Goal: Task Accomplishment & Management: Manage account settings

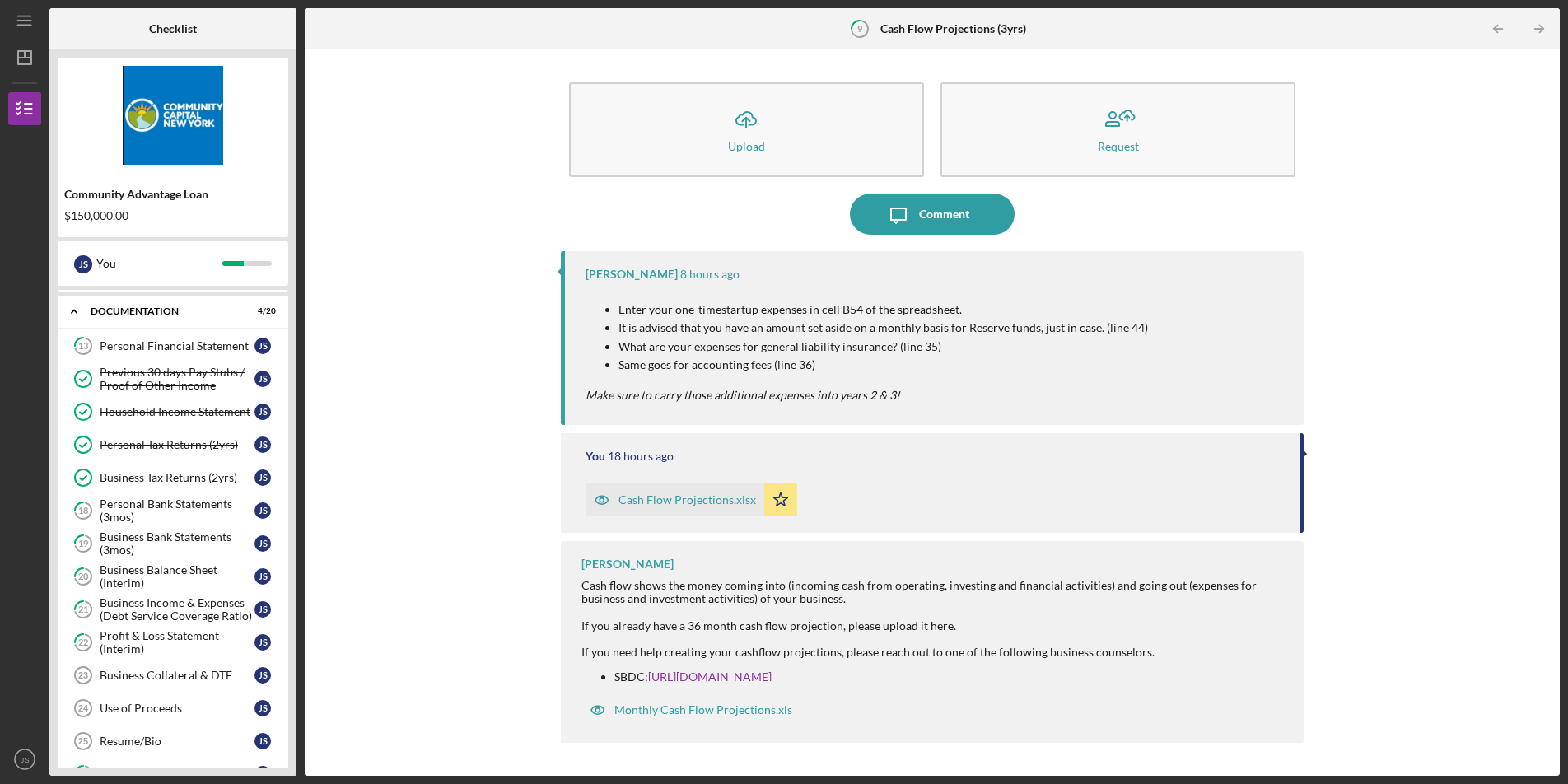
scroll to position [278, 0]
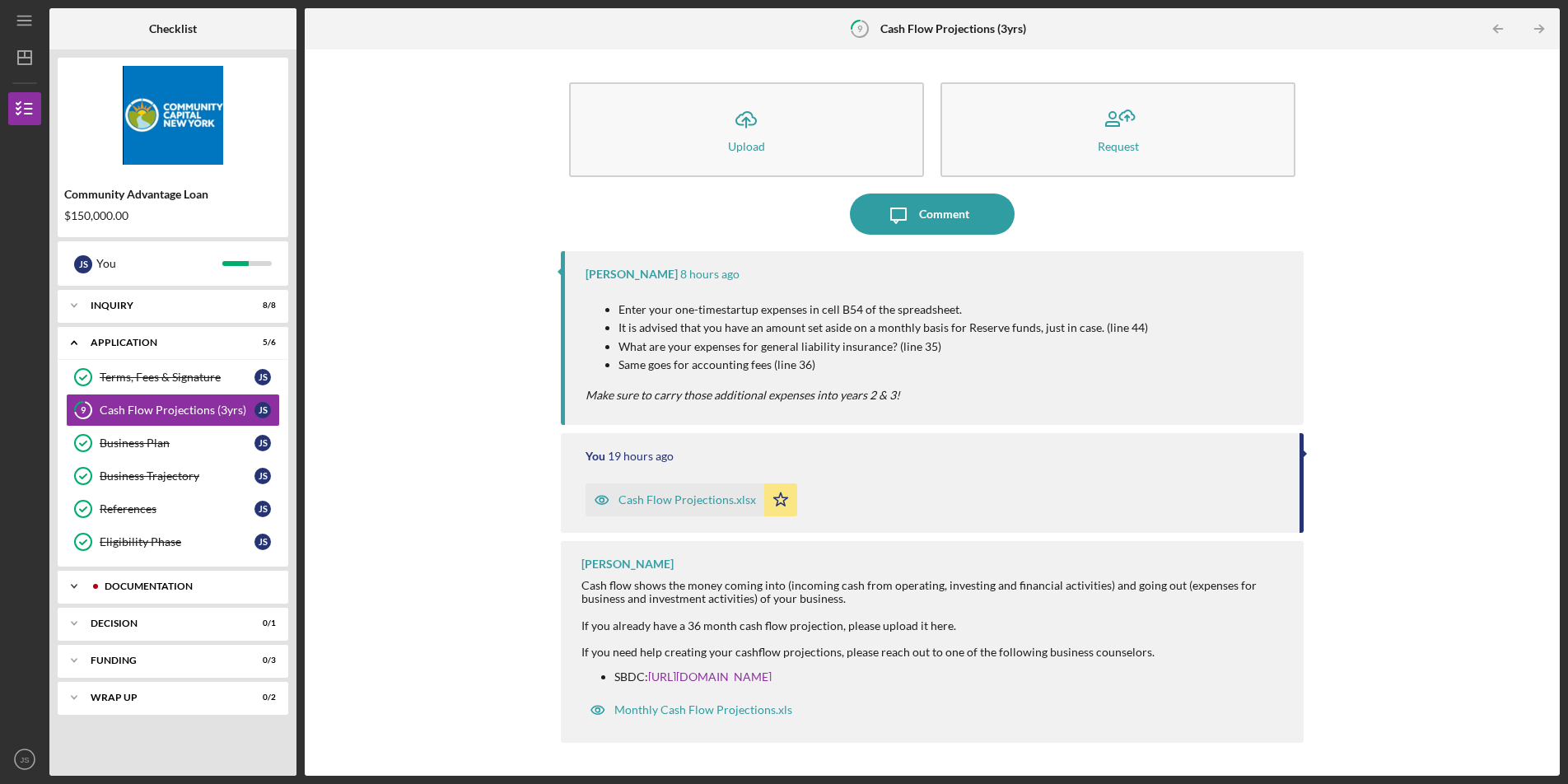
click at [160, 594] on div "Icon/Expander Documentation 8 / 20" at bounding box center [173, 586] width 230 height 33
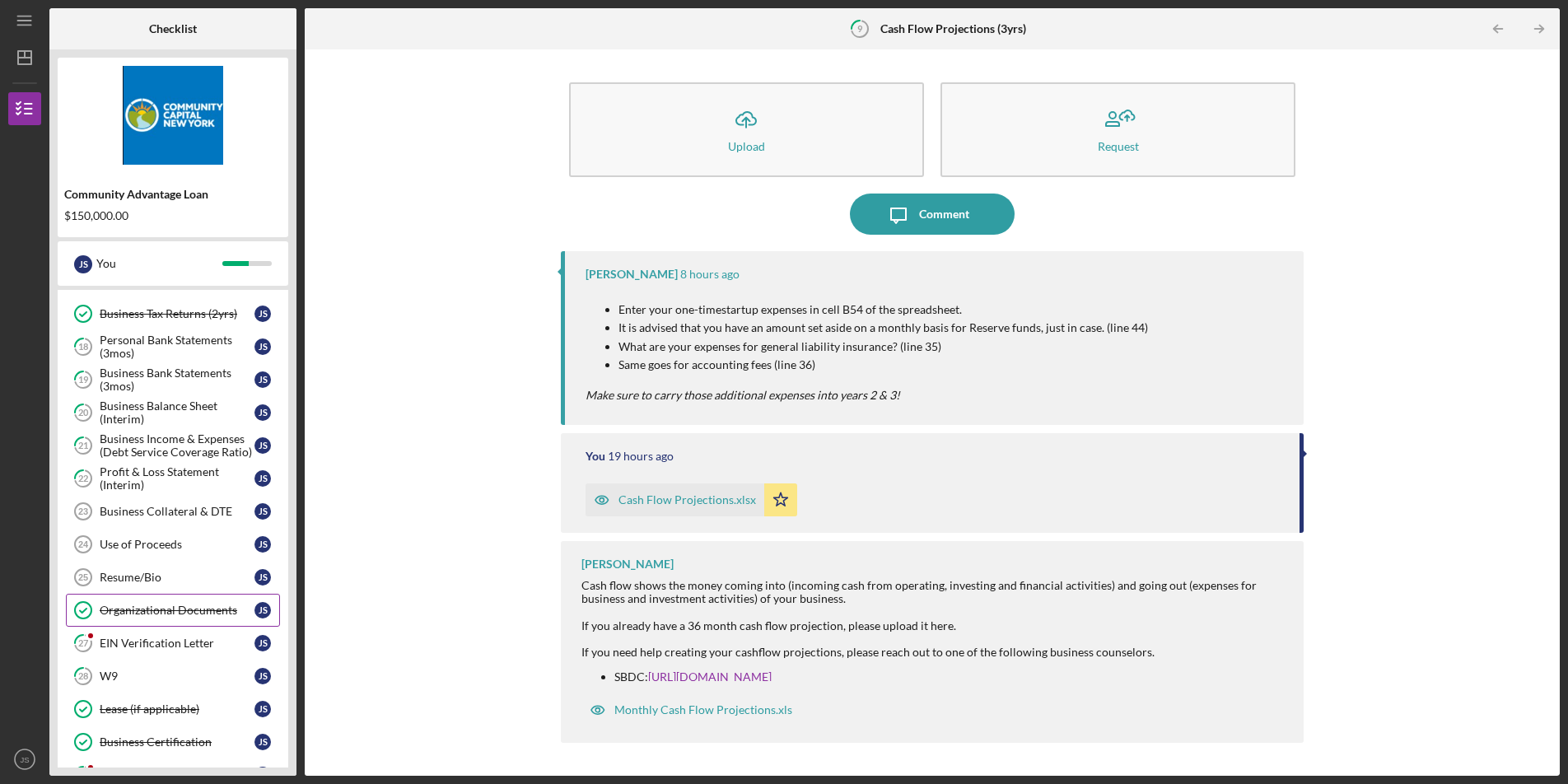
scroll to position [447, 0]
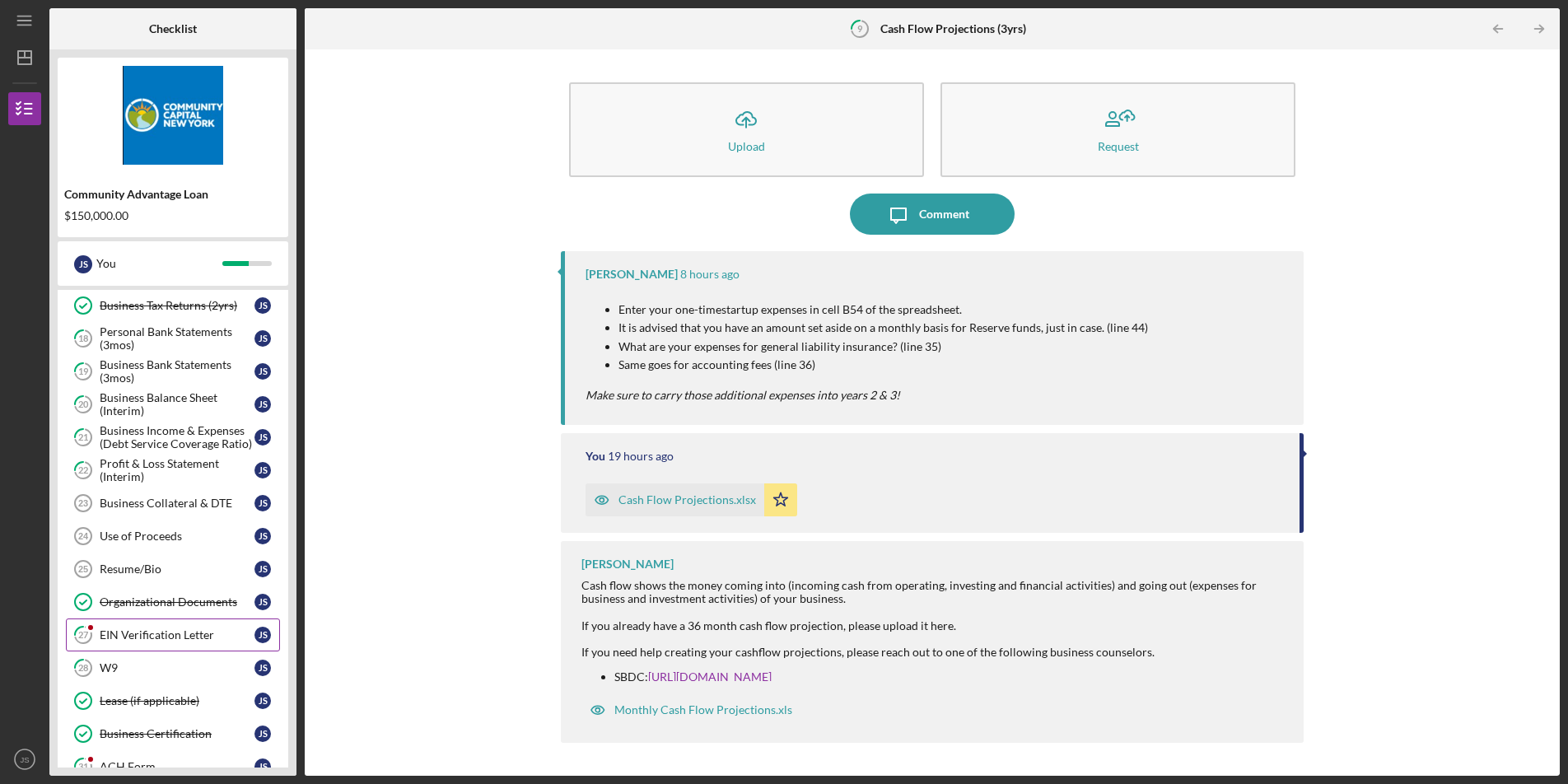
click at [178, 629] on div "EIN Verification Letter" at bounding box center [177, 635] width 155 height 14
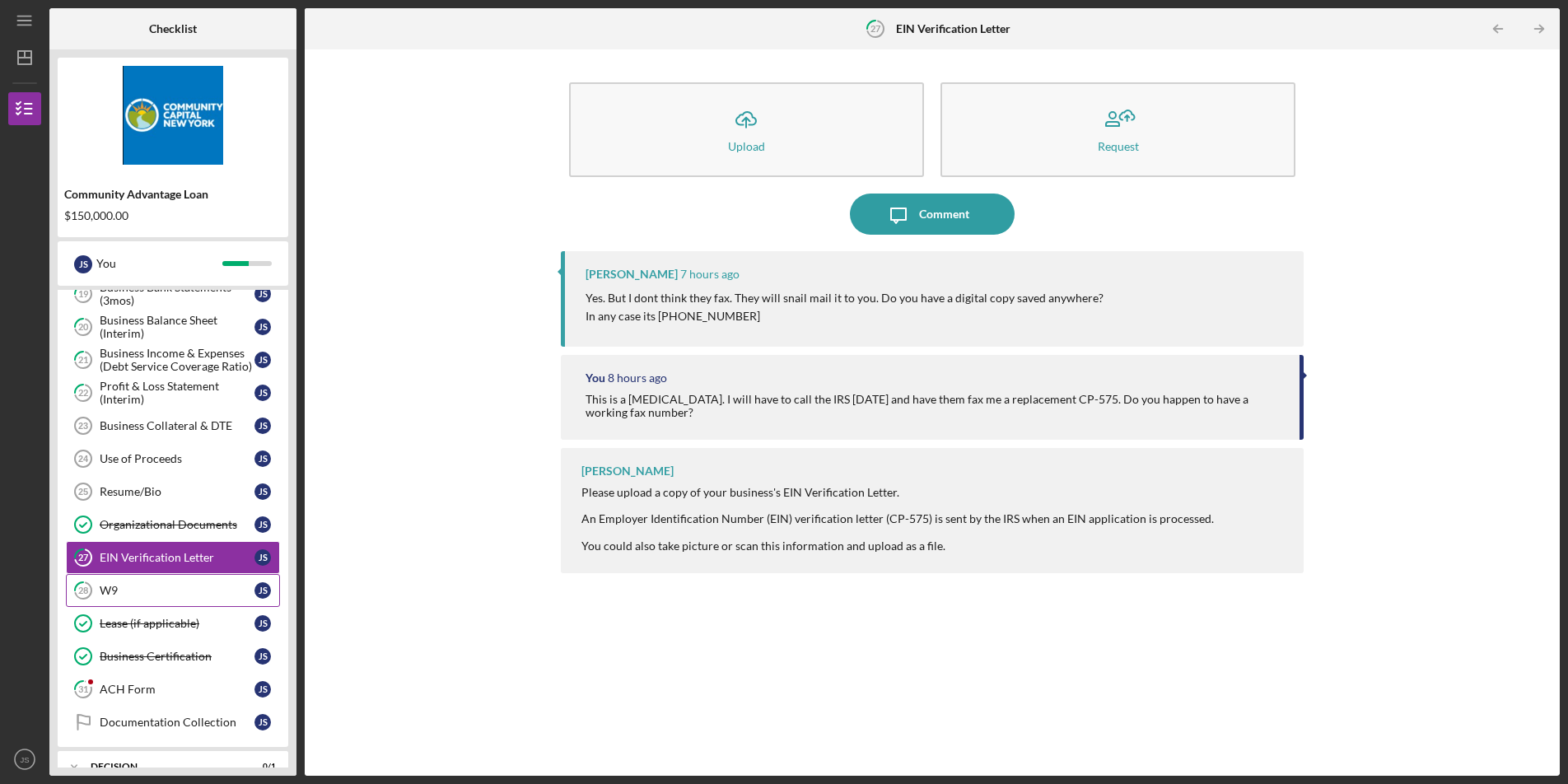
scroll to position [526, 0]
click at [127, 676] on link "31 ACH Form J S" at bounding box center [173, 689] width 214 height 33
